Goal: Register for event/course

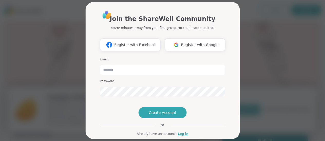
click at [270, 89] on div "Join the ShareWell Community You're minutes away from your first group. No cred…" at bounding box center [162, 70] width 319 height 141
click at [64, 18] on div "Join the ShareWell Community You're minutes away from your first group. No cred…" at bounding box center [162, 70] width 319 height 141
click at [191, 44] on span "Register with Google" at bounding box center [199, 44] width 37 height 5
click at [135, 45] on span "Register with Facebook" at bounding box center [135, 44] width 42 height 5
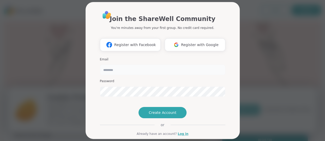
click at [136, 71] on input "email" at bounding box center [162, 70] width 125 height 10
click at [194, 44] on span "Register with Google" at bounding box center [199, 44] width 37 height 5
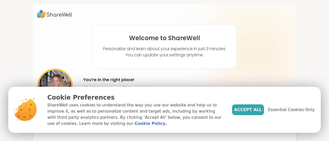
scroll to position [11, 0]
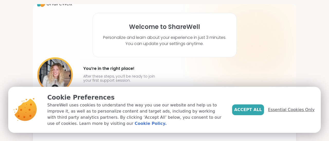
click at [284, 110] on span "Essential Cookies Only" at bounding box center [291, 110] width 46 height 6
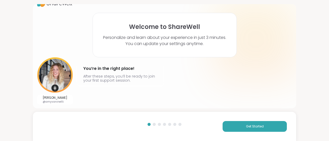
scroll to position [8, 0]
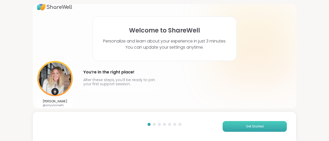
click at [246, 126] on span "Get Started" at bounding box center [255, 127] width 18 height 5
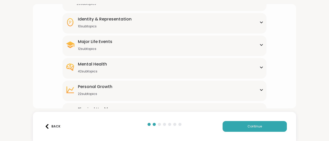
scroll to position [62, 0]
click at [259, 67] on icon at bounding box center [261, 67] width 4 height 3
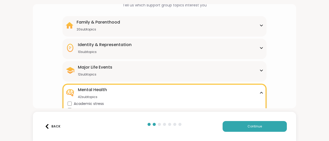
scroll to position [36, 0]
click at [92, 26] on div "Family & Parenthood 20 subtopics" at bounding box center [98, 26] width 43 height 12
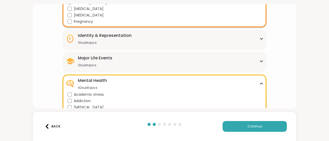
scroll to position [173, 0]
click at [100, 39] on div "Identity & Representation 10 subtopics" at bounding box center [105, 38] width 54 height 12
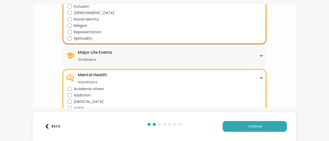
scroll to position [242, 0]
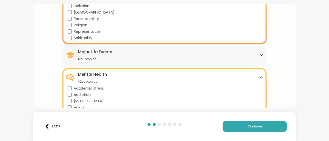
click at [92, 51] on div "Major Life Events" at bounding box center [95, 52] width 34 height 6
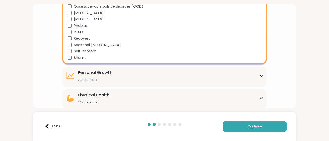
scroll to position [623, 0]
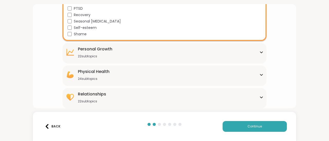
click at [87, 52] on div "Personal Growth 22 subtopics" at bounding box center [95, 52] width 34 height 12
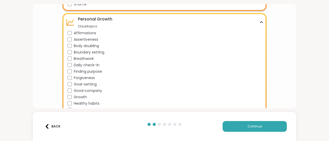
scroll to position [653, 0]
click at [71, 73] on div "Finding purpose" at bounding box center [166, 71] width 196 height 5
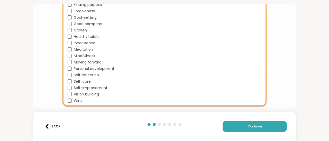
scroll to position [763, 0]
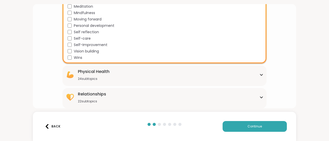
click at [97, 71] on div "Physical Health" at bounding box center [94, 72] width 32 height 6
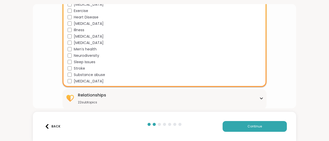
scroll to position [916, 0]
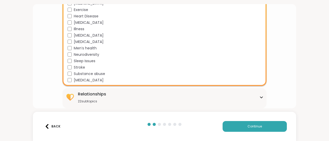
click at [88, 96] on div "Relationships" at bounding box center [92, 94] width 28 height 6
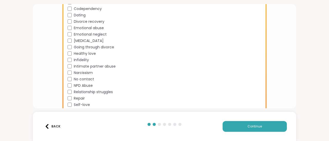
scroll to position [1056, 0]
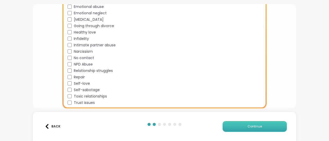
click at [236, 125] on button "Continue" at bounding box center [254, 126] width 64 height 11
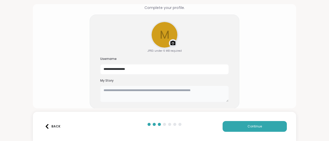
click at [138, 91] on textarea at bounding box center [164, 94] width 128 height 16
click at [171, 42] on img at bounding box center [173, 43] width 6 height 6
click at [170, 43] on img at bounding box center [173, 43] width 6 height 6
click at [171, 43] on img at bounding box center [173, 43] width 6 height 6
click at [170, 43] on img at bounding box center [173, 43] width 6 height 6
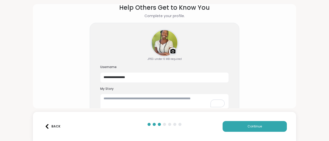
scroll to position [26, 0]
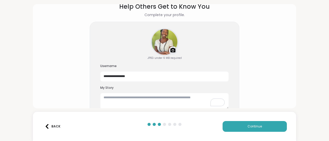
click at [163, 36] on div at bounding box center [164, 42] width 27 height 27
click at [170, 49] on img at bounding box center [173, 51] width 6 height 6
click at [170, 52] on img at bounding box center [173, 51] width 6 height 6
click at [161, 100] on textarea "To enrich screen reader interactions, please activate Accessibility in Grammarl…" at bounding box center [164, 101] width 128 height 16
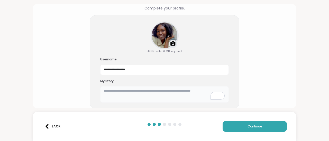
scroll to position [33, 0]
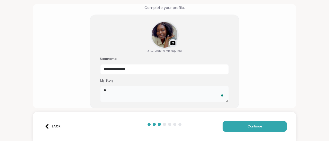
type textarea "*"
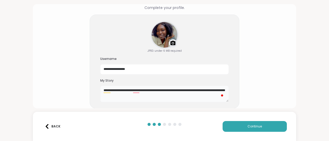
click at [115, 96] on textarea "**********" at bounding box center [164, 94] width 128 height 16
click at [153, 96] on textarea "**********" at bounding box center [164, 94] width 128 height 16
click at [108, 94] on textarea "**********" at bounding box center [164, 94] width 128 height 16
click at [119, 95] on textarea "**********" at bounding box center [164, 94] width 128 height 16
type textarea "**********"
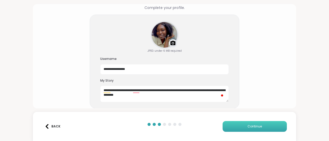
click at [239, 128] on button "Continue" at bounding box center [254, 126] width 64 height 11
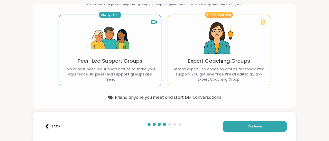
scroll to position [36, 0]
click at [233, 125] on button "Continue" at bounding box center [254, 126] width 64 height 11
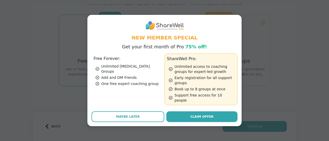
click at [121, 83] on div "One free expert coaching group" at bounding box center [129, 83] width 67 height 5
click at [118, 75] on div "Add and DM friends" at bounding box center [129, 77] width 67 height 5
click at [61, 56] on div "New Member Special Get your first month of Pro 75% off! Free Forever: Unlimited…" at bounding box center [164, 70] width 323 height 141
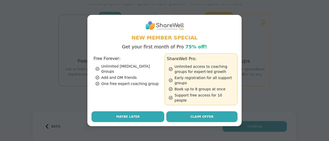
click at [139, 115] on button "Maybe Later" at bounding box center [127, 117] width 73 height 11
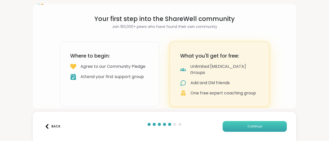
click at [236, 130] on button "Continue" at bounding box center [254, 126] width 64 height 11
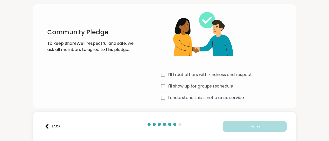
scroll to position [26, 0]
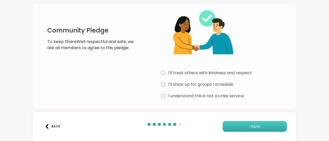
click at [238, 125] on button "I Agree" at bounding box center [254, 126] width 64 height 11
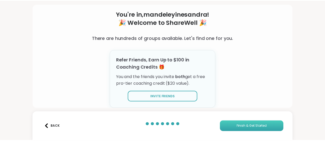
scroll to position [24, 0]
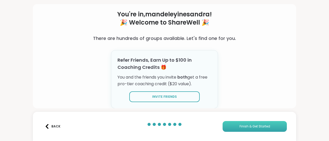
click at [257, 129] on span "Finish & Get Started" at bounding box center [254, 127] width 31 height 5
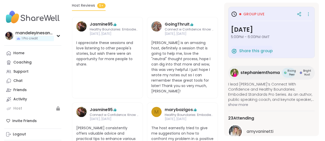
scroll to position [292, 0]
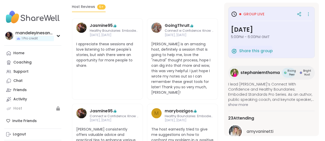
click at [254, 13] on span "Group live" at bounding box center [253, 14] width 21 height 5
click at [250, 11] on h3 "Group live" at bounding box center [247, 14] width 33 height 6
click at [254, 17] on div "Group live" at bounding box center [271, 14] width 81 height 9
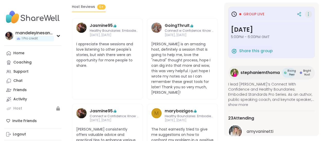
click at [306, 13] on icon at bounding box center [308, 14] width 5 height 7
click at [249, 15] on span "Group live" at bounding box center [253, 14] width 21 height 5
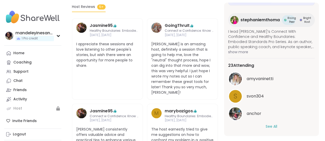
scroll to position [54, 0]
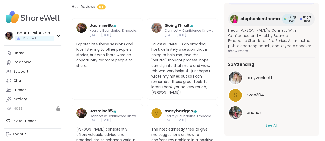
click at [272, 126] on button "See All" at bounding box center [272, 125] width 12 height 5
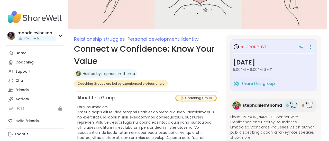
scroll to position [0, 0]
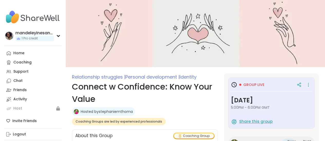
click at [250, 120] on span "Share this group" at bounding box center [255, 122] width 33 height 6
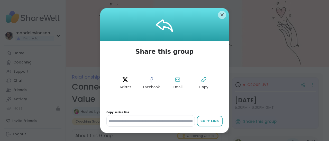
click at [172, 121] on input "**********" at bounding box center [150, 122] width 88 height 12
click at [214, 121] on div "Copy Link" at bounding box center [209, 121] width 21 height 5
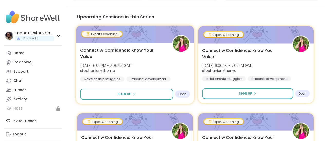
scroll to position [499, 0]
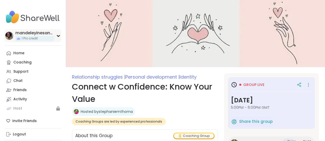
click at [58, 36] on icon at bounding box center [58, 35] width 2 height 1
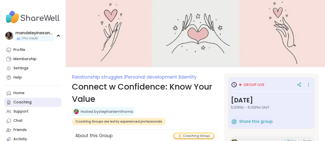
click at [21, 101] on div "Coaching" at bounding box center [22, 102] width 18 height 5
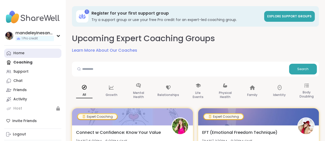
click at [22, 52] on div "Home" at bounding box center [18, 53] width 11 height 5
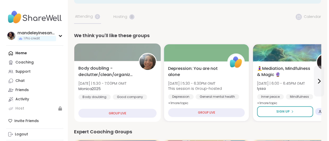
scroll to position [24, 0]
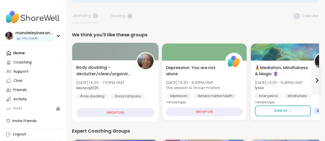
click at [113, 112] on div "GROUP LIVE" at bounding box center [115, 112] width 78 height 9
click at [121, 114] on div "GROUP LIVE" at bounding box center [115, 112] width 78 height 9
click at [107, 65] on span "Body doubling - declutter/clean/organize with me" at bounding box center [103, 71] width 54 height 13
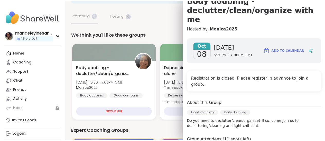
scroll to position [56, 0]
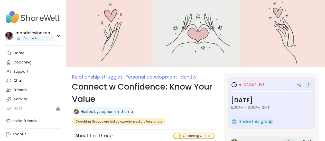
click at [306, 85] on icon at bounding box center [308, 84] width 5 height 7
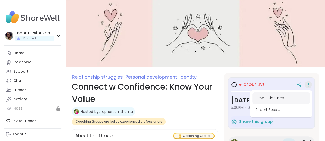
click at [264, 102] on button "View Guidelines" at bounding box center [281, 99] width 58 height 12
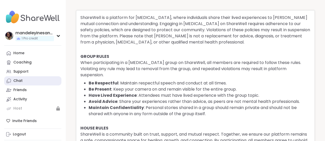
click at [28, 83] on link "Chat" at bounding box center [32, 81] width 57 height 9
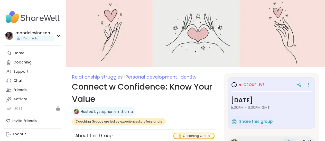
click at [231, 85] on icon at bounding box center [234, 85] width 6 height 6
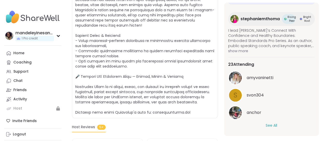
scroll to position [172, 0]
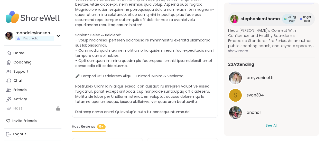
click at [267, 126] on button "See All" at bounding box center [272, 125] width 12 height 5
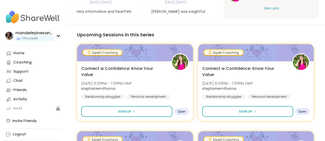
scroll to position [482, 0]
